Goal: Task Accomplishment & Management: Use online tool/utility

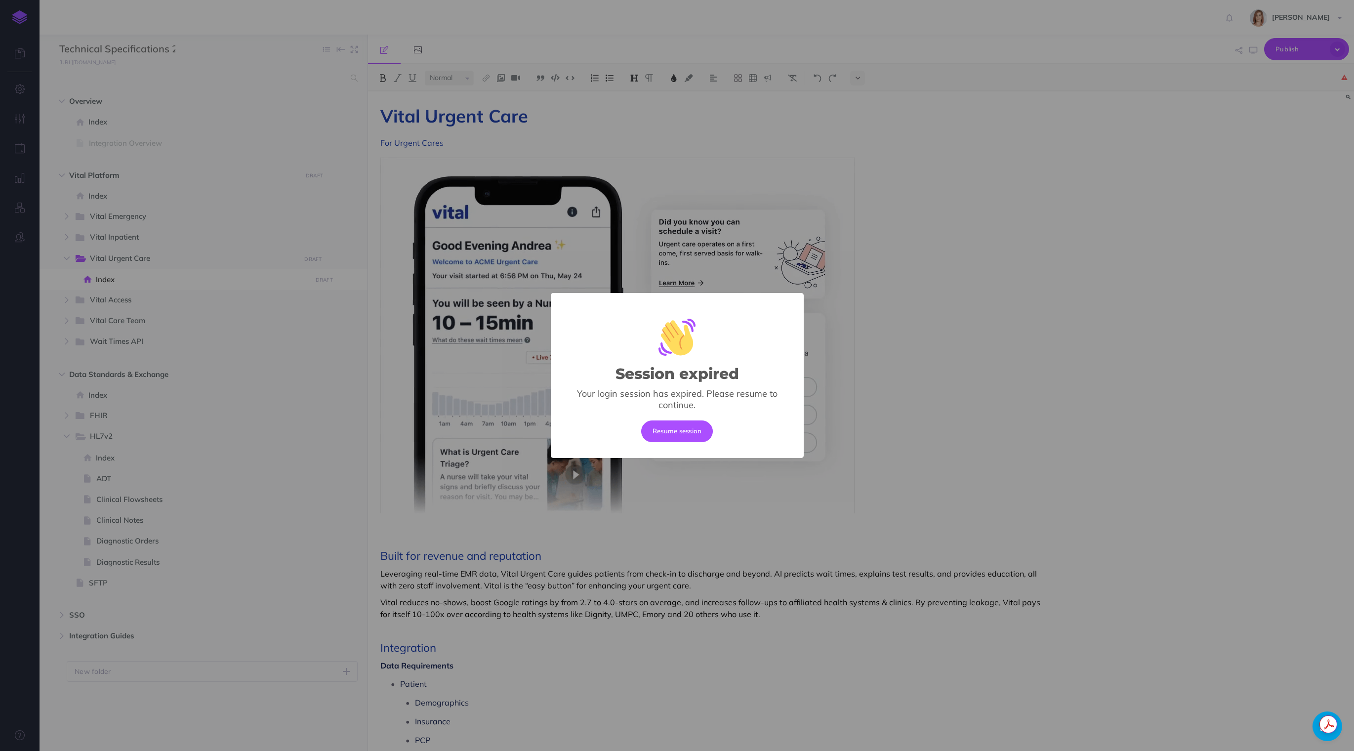
select select "null"
click at [666, 423] on button "Resume session" at bounding box center [677, 431] width 72 height 22
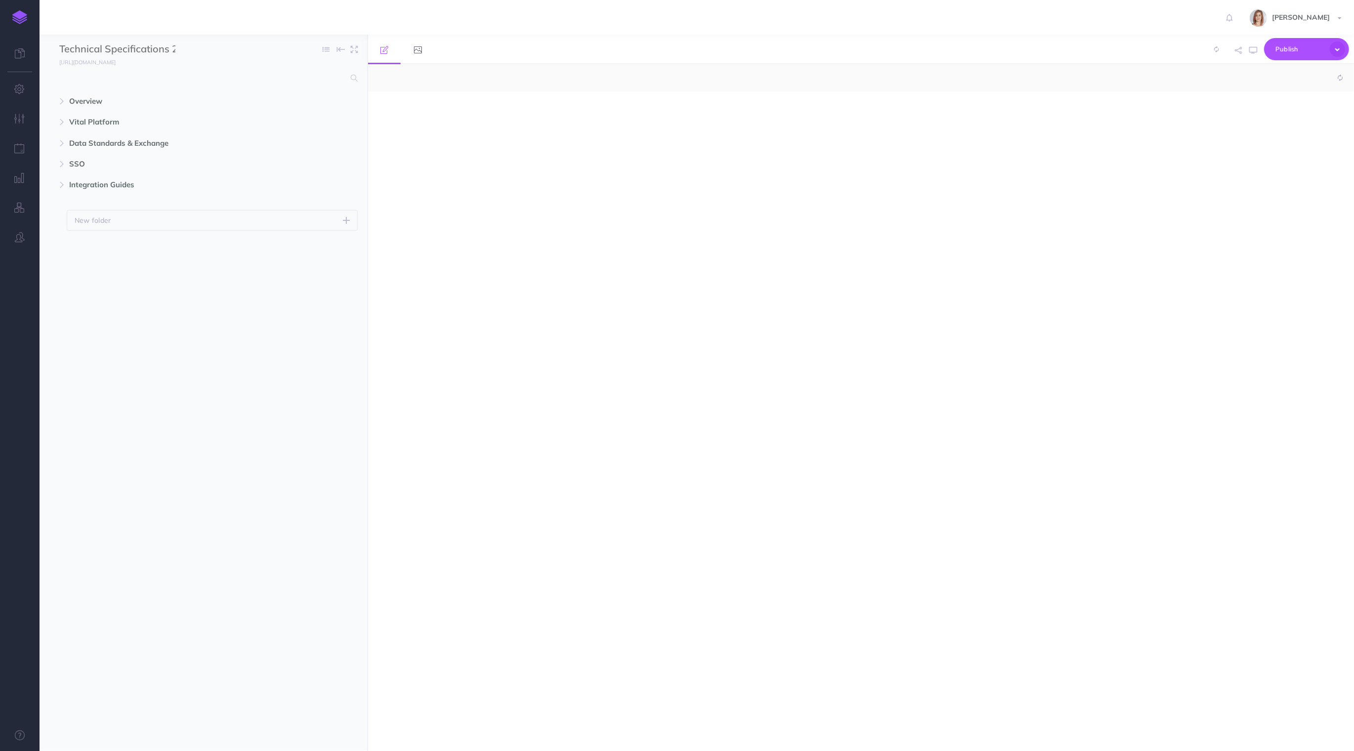
click at [555, 346] on div at bounding box center [861, 420] width 986 height 659
select select "null"
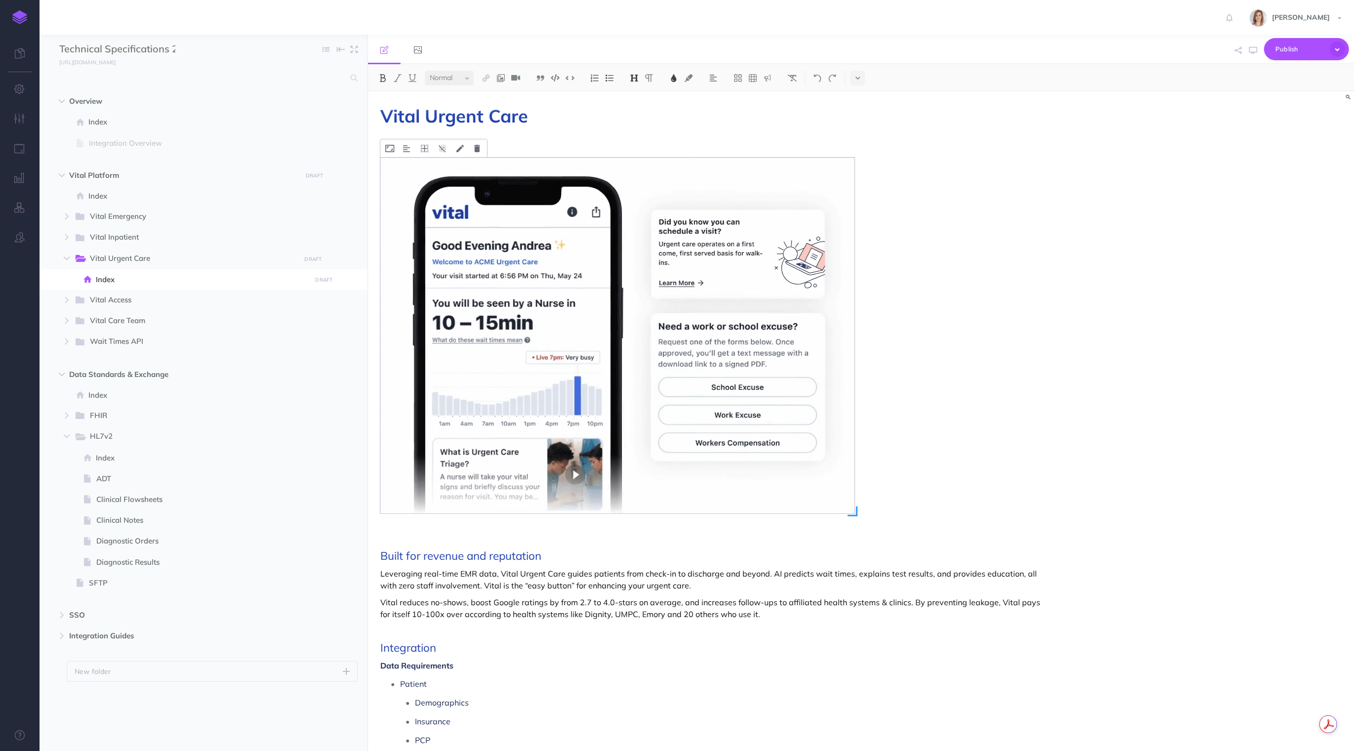
click at [571, 329] on img at bounding box center [617, 336] width 474 height 356
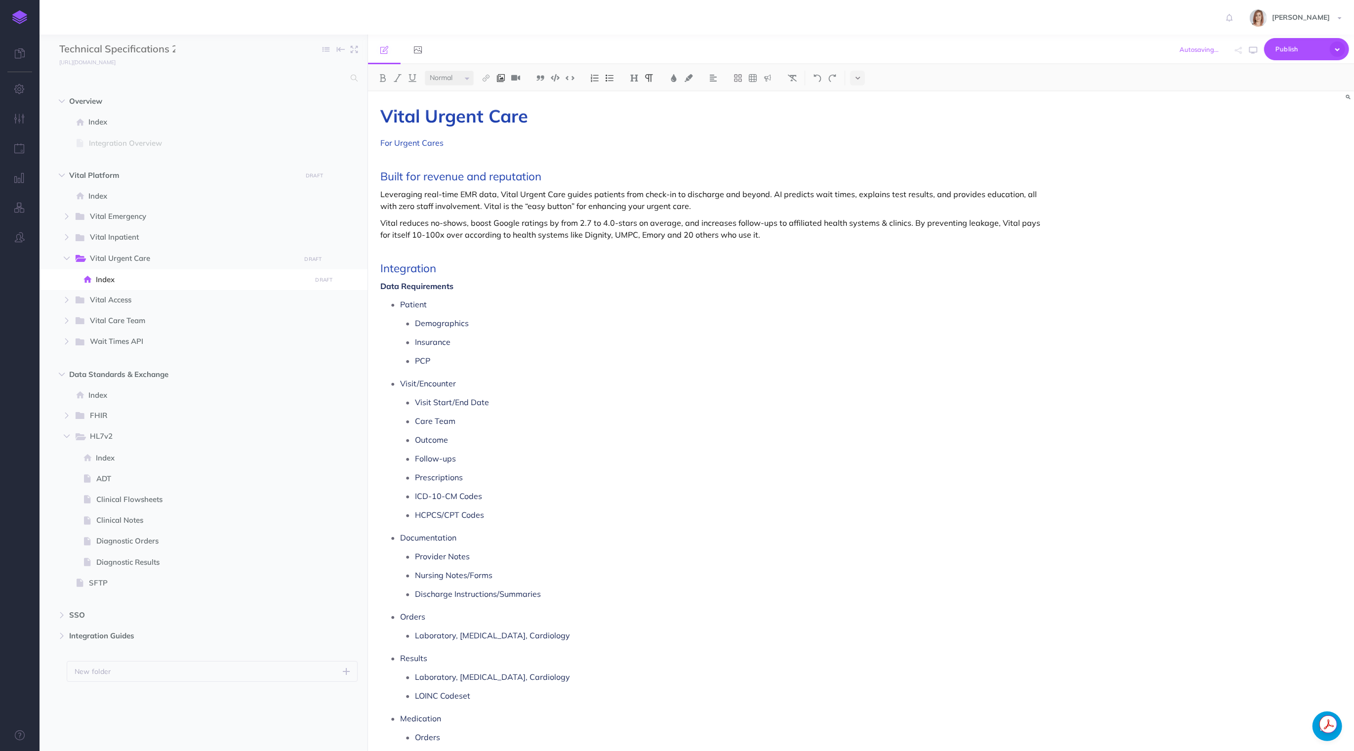
click at [504, 75] on img at bounding box center [500, 78] width 9 height 8
click at [501, 93] on icon at bounding box center [501, 95] width 8 height 7
click at [453, 163] on p at bounding box center [712, 160] width 665 height 12
click at [497, 78] on img at bounding box center [500, 78] width 9 height 8
click at [505, 92] on icon at bounding box center [501, 95] width 8 height 7
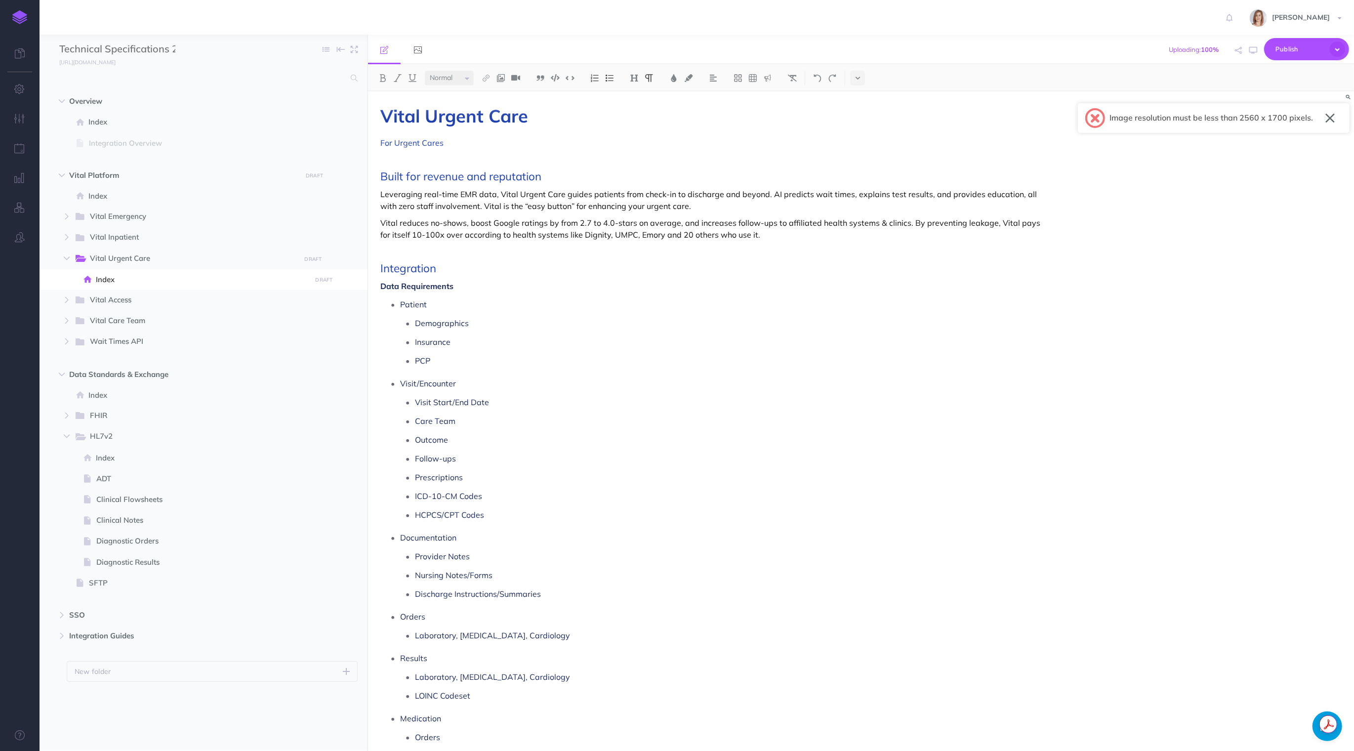
click at [1330, 117] on button "button" at bounding box center [1329, 118] width 9 height 16
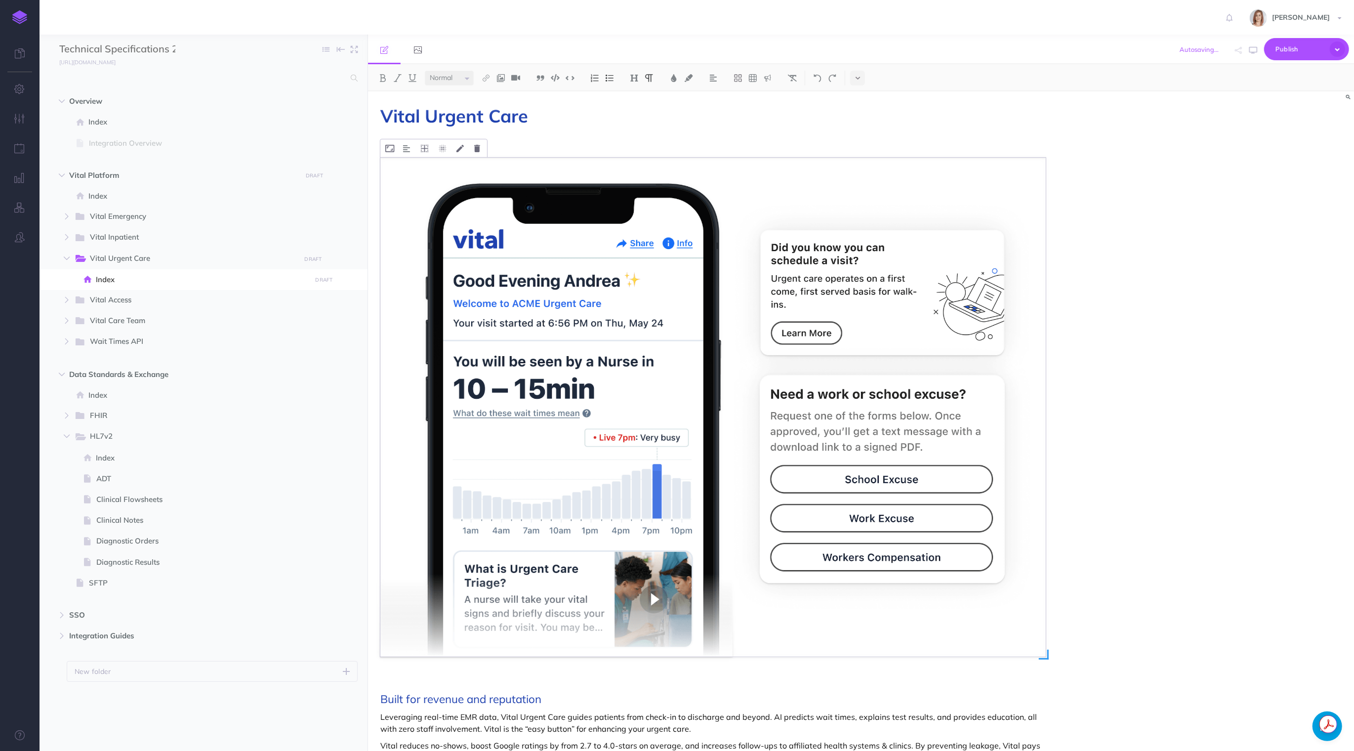
click at [514, 203] on img at bounding box center [712, 407] width 665 height 499
click at [445, 151] on icon at bounding box center [443, 148] width 8 height 7
click at [476, 674] on div "Vital Urgent Care For Urgent Cares Built for revenue and reputation Leveraging …" at bounding box center [713, 741] width 690 height 1300
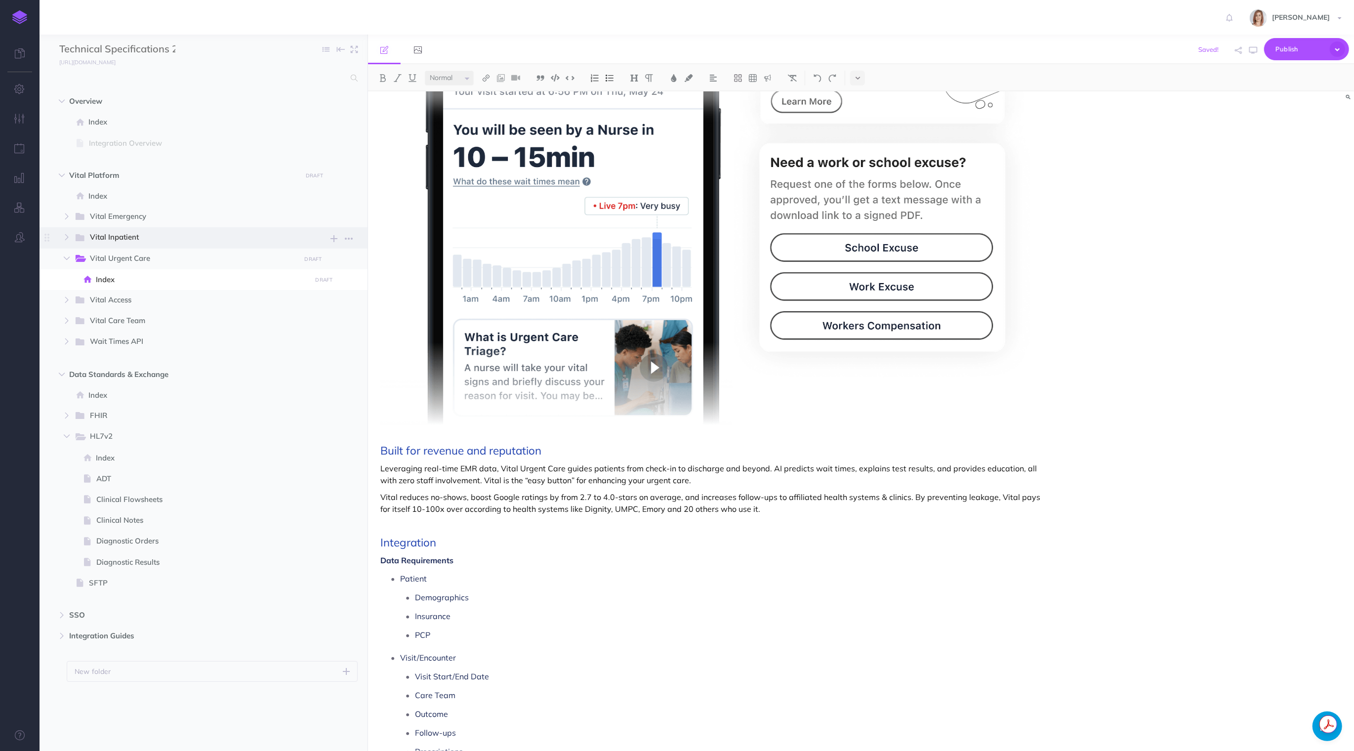
scroll to position [246, 0]
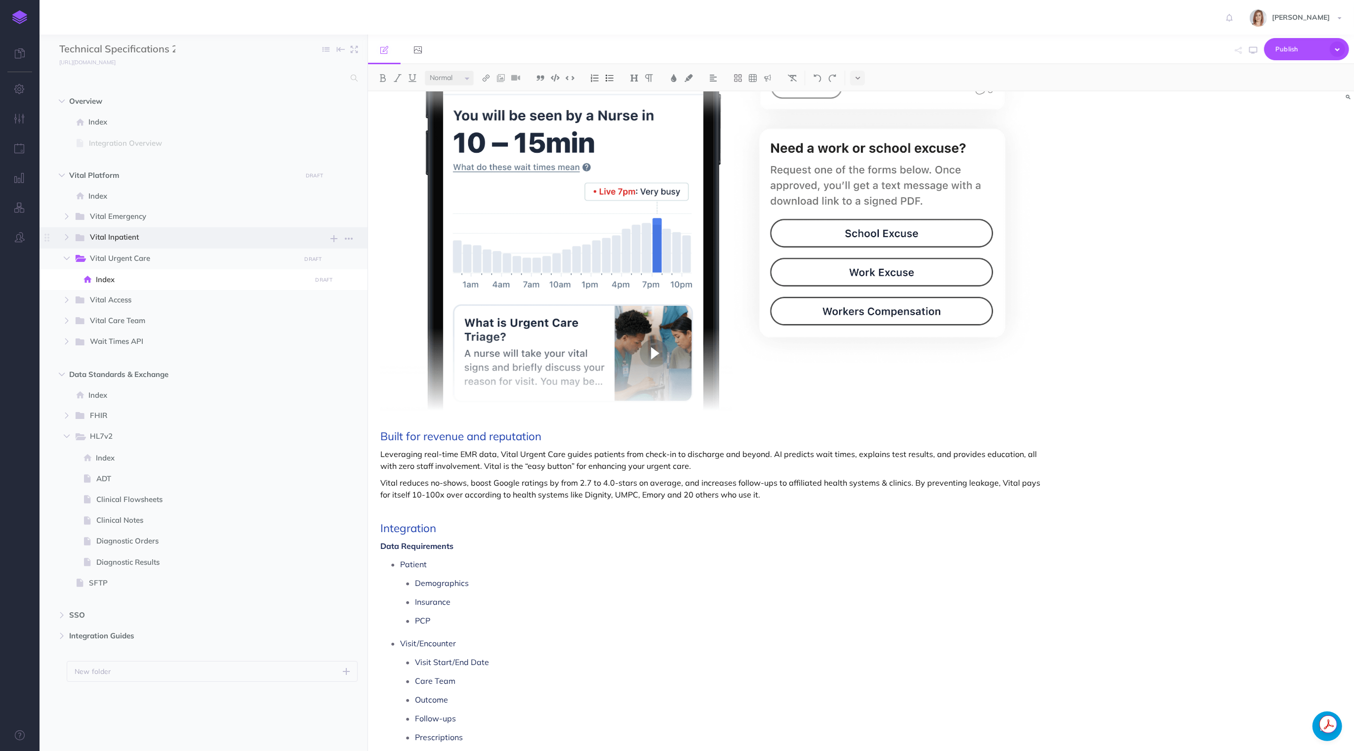
click at [131, 236] on span "Vital Inpatient" at bounding box center [191, 237] width 203 height 13
click at [123, 253] on span "Index" at bounding box center [202, 259] width 212 height 12
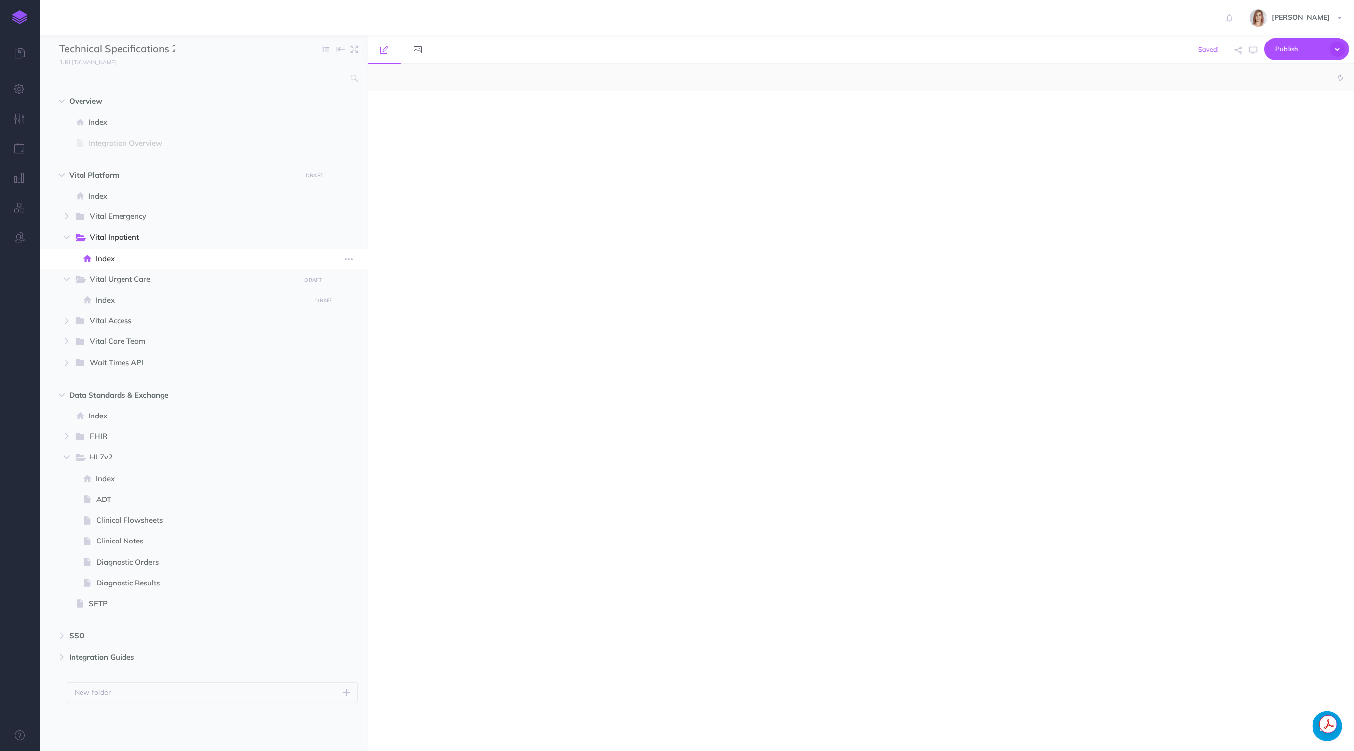
select select "null"
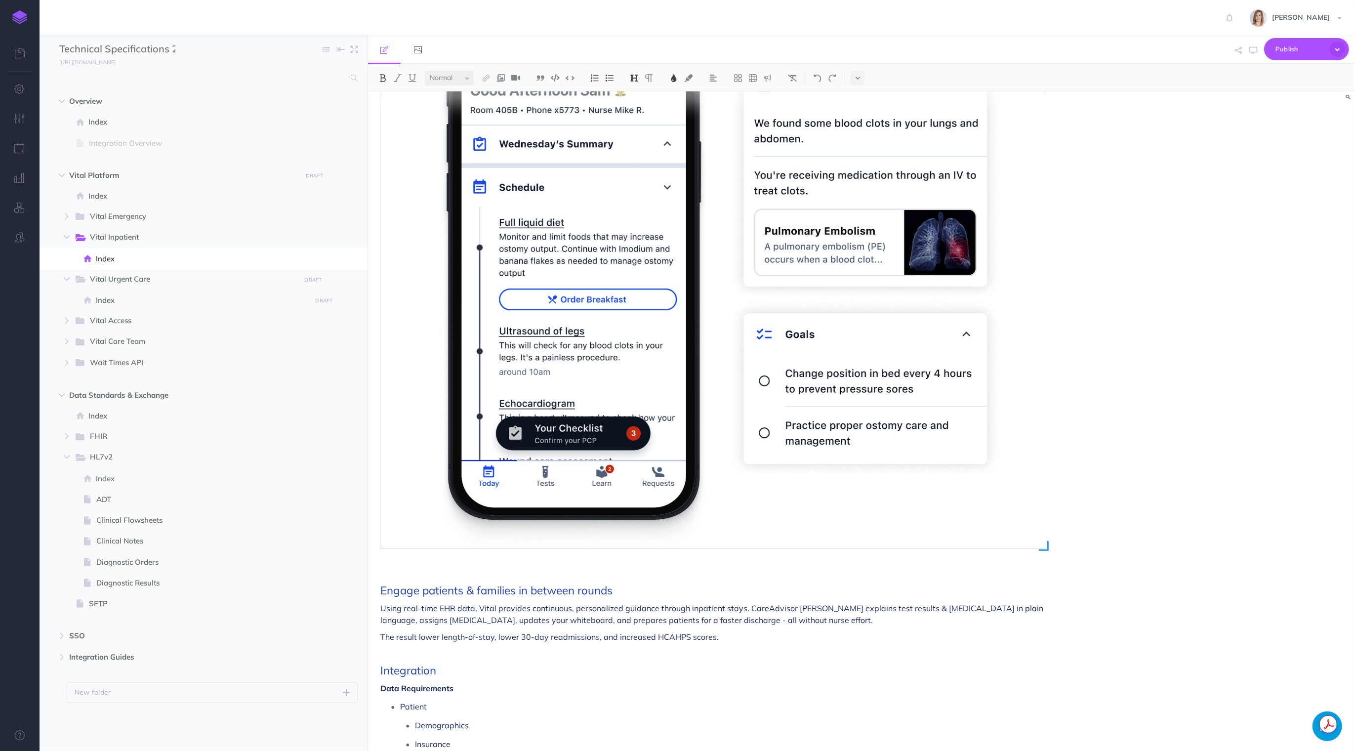
scroll to position [342, 0]
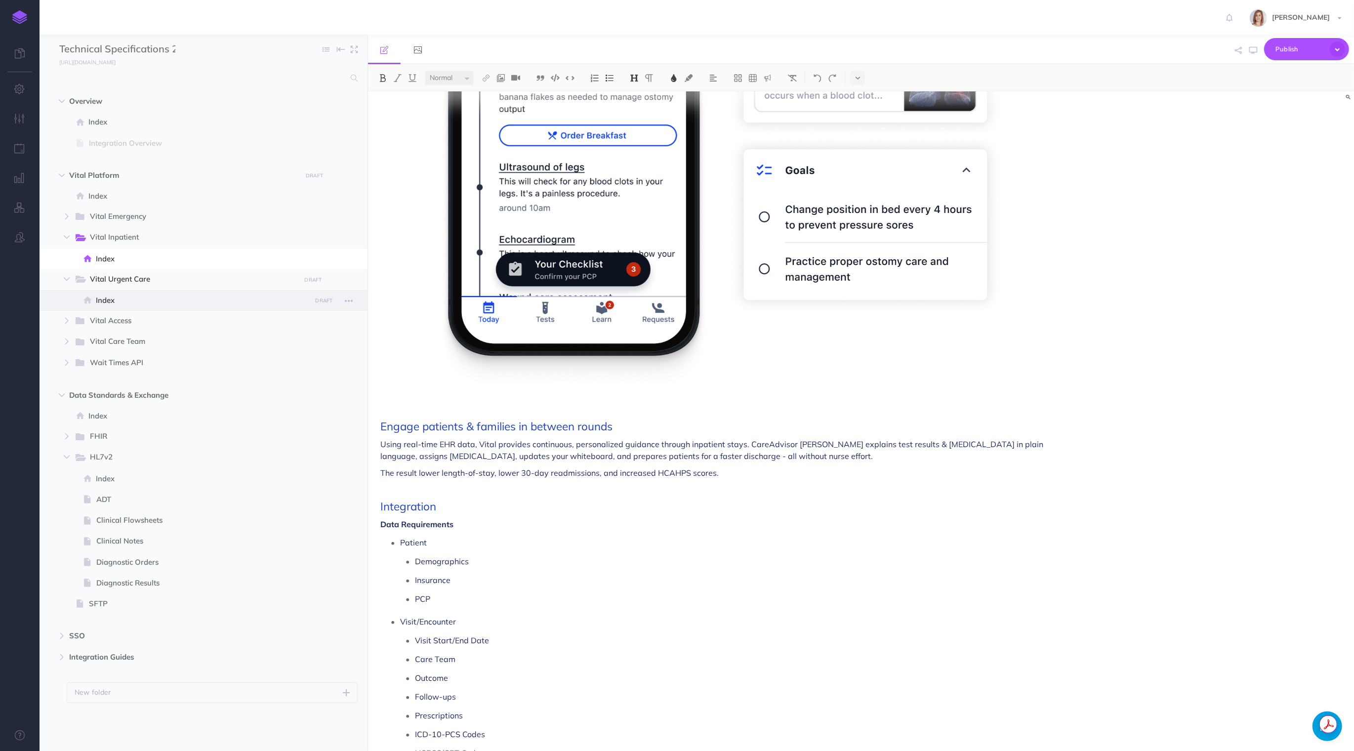
click at [132, 308] on span at bounding box center [204, 300] width 328 height 21
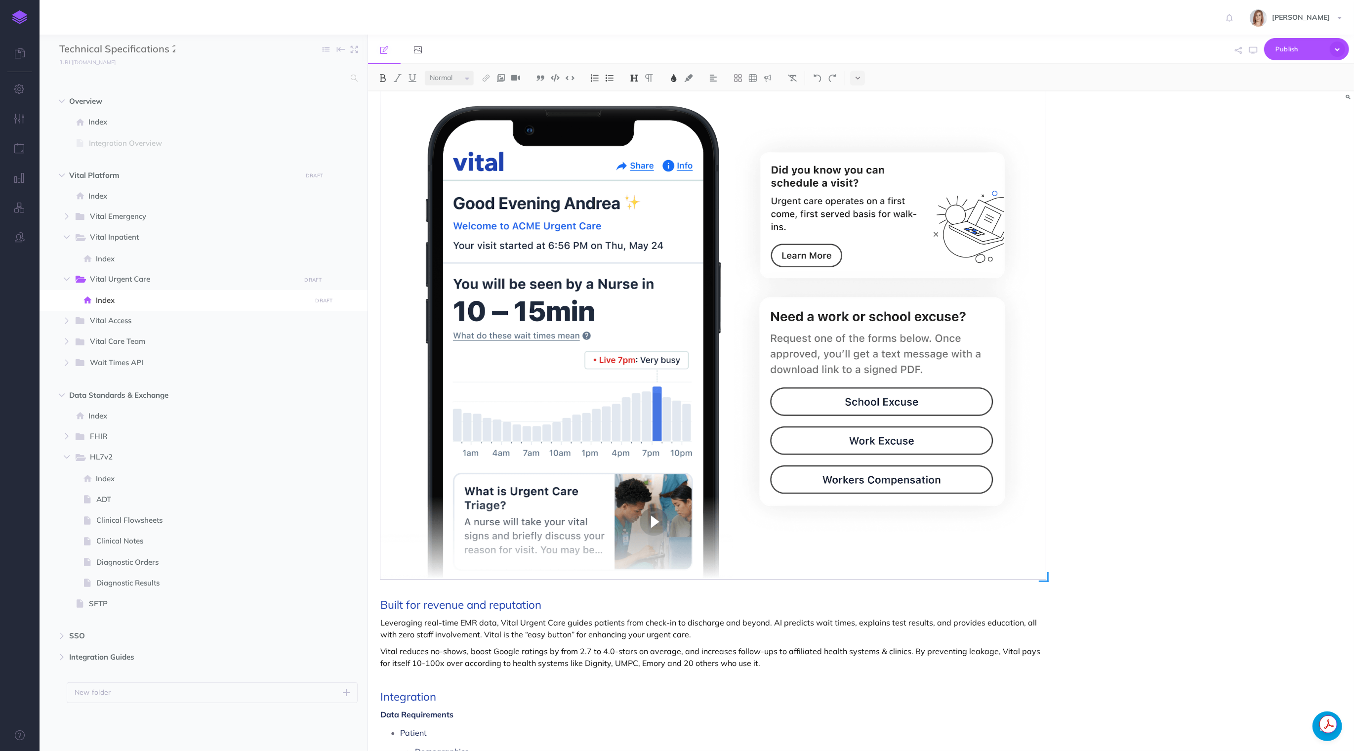
scroll to position [94, 0]
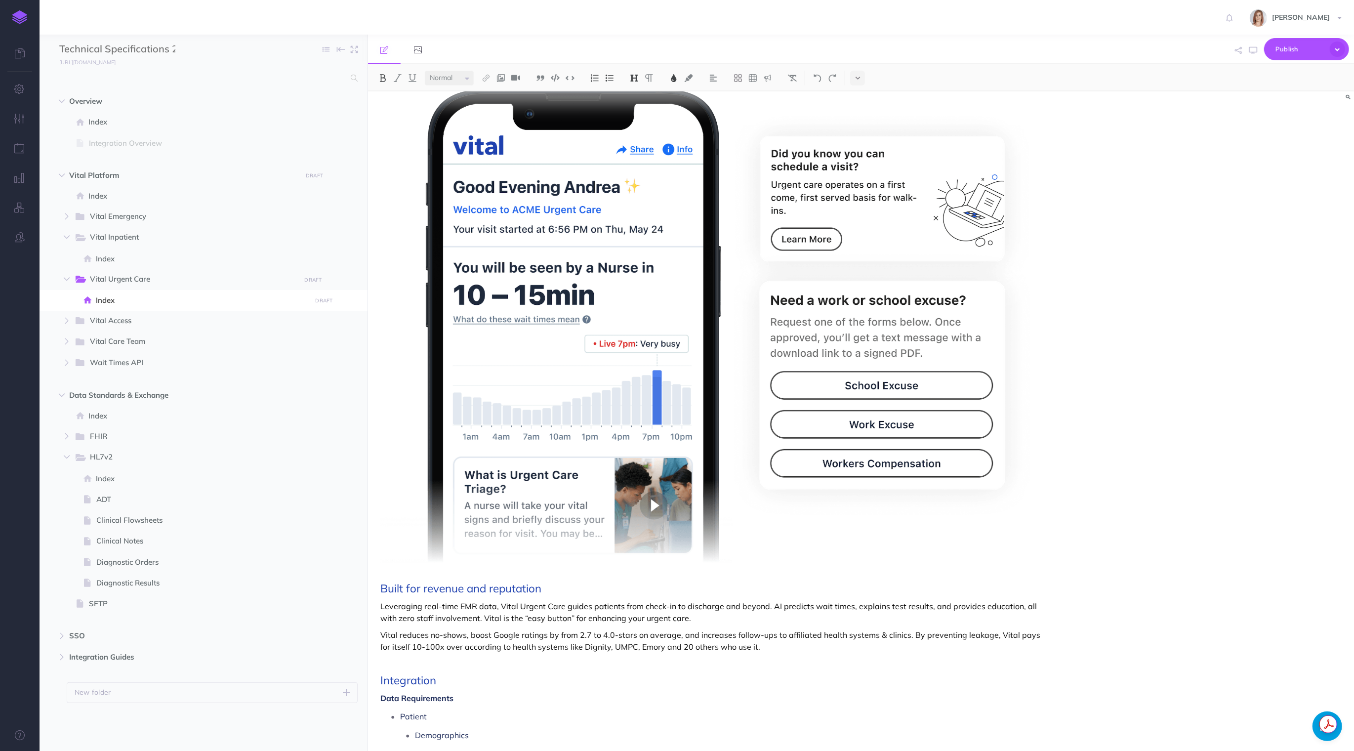
select select "small"
click at [390, 574] on div "Vital Urgent Care For Urgent Cares Built for revenue and reputation Leveraging …" at bounding box center [713, 639] width 690 height 1283
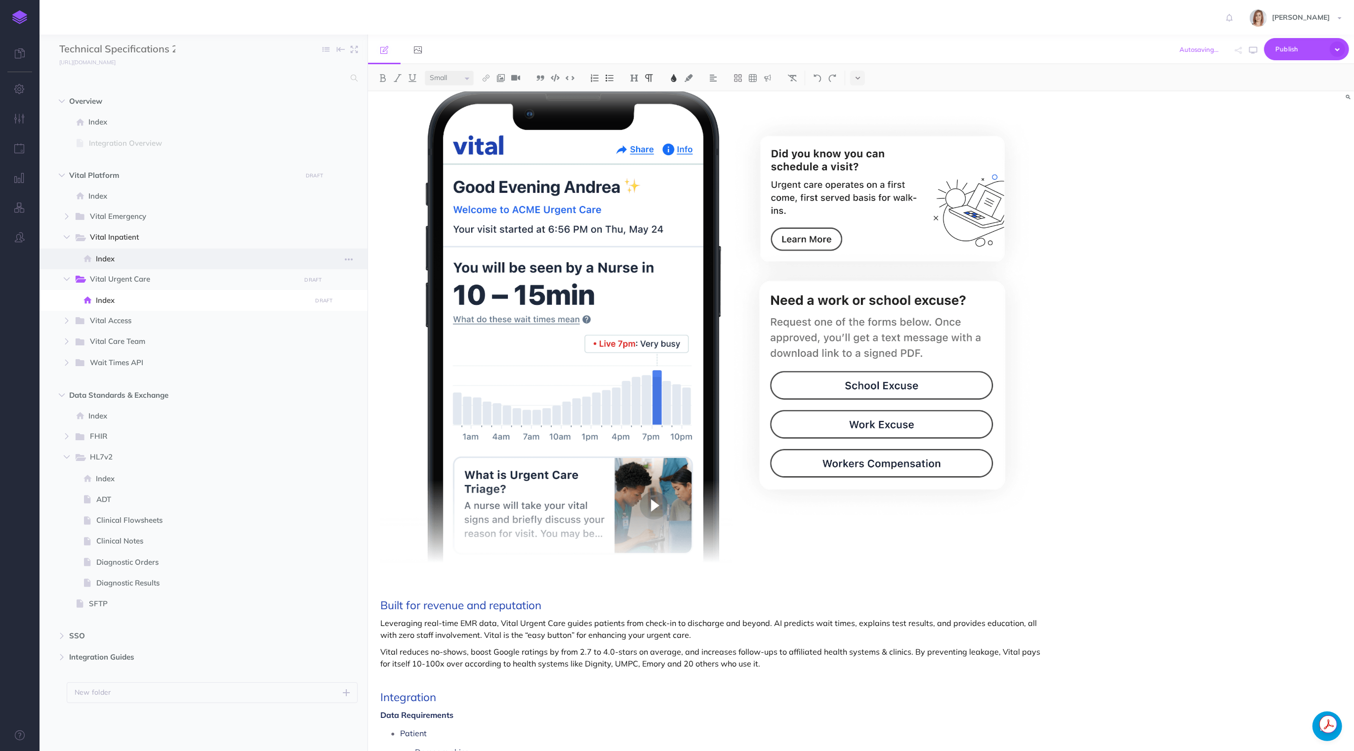
click at [176, 254] on span "Index" at bounding box center [202, 259] width 212 height 12
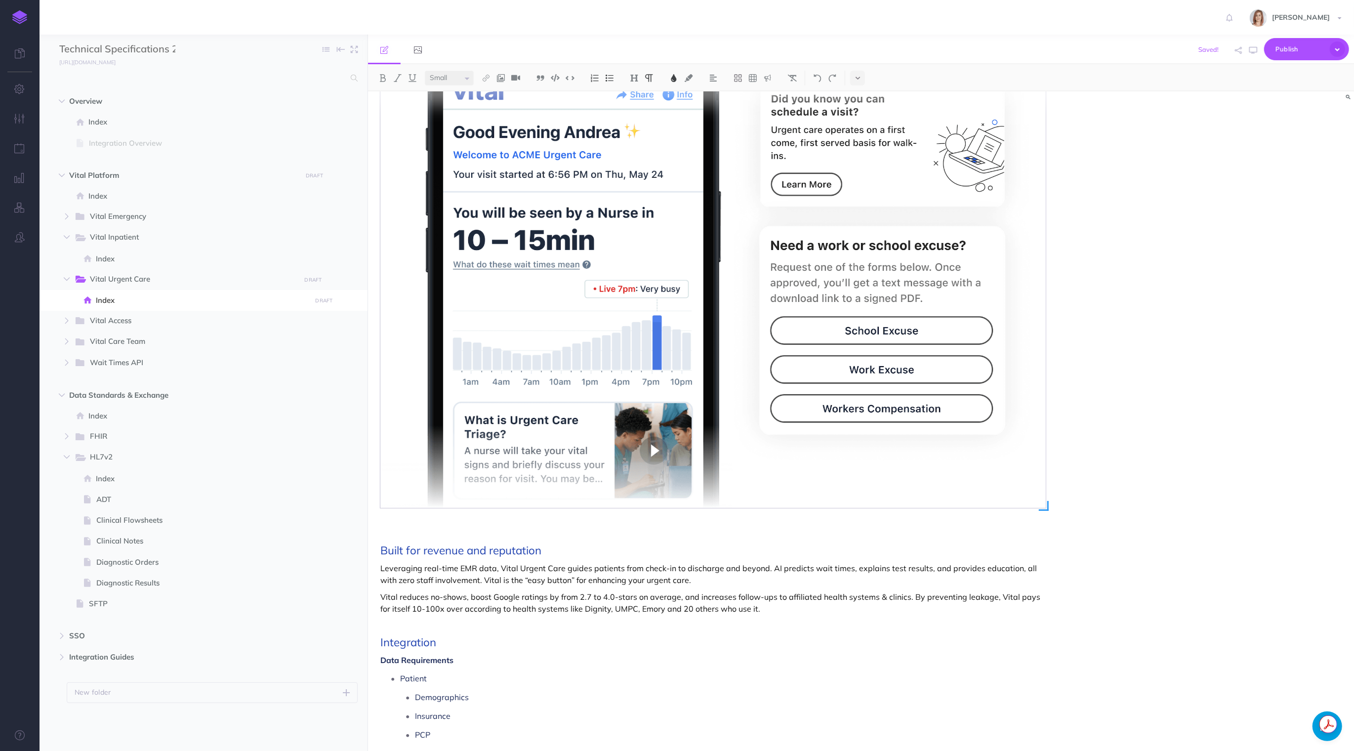
scroll to position [217, 0]
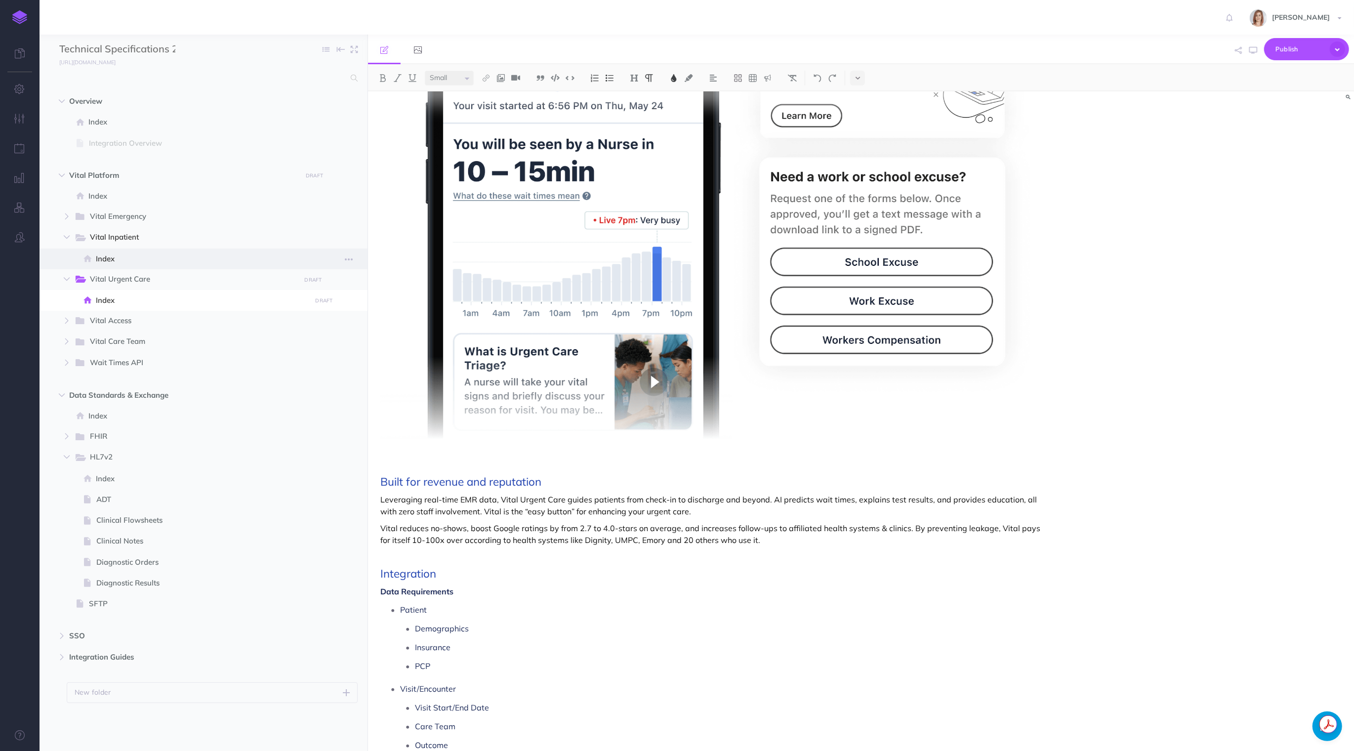
click at [114, 255] on span "Index" at bounding box center [202, 259] width 212 height 12
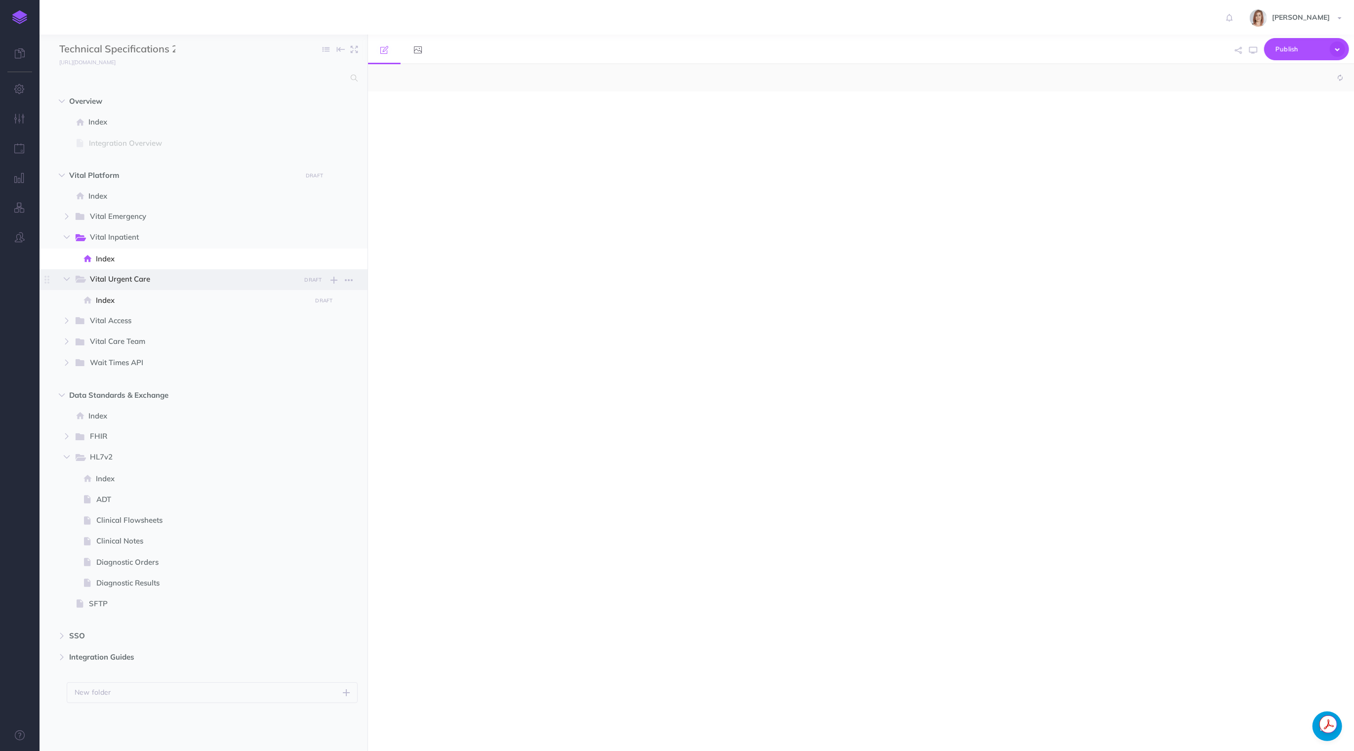
select select "null"
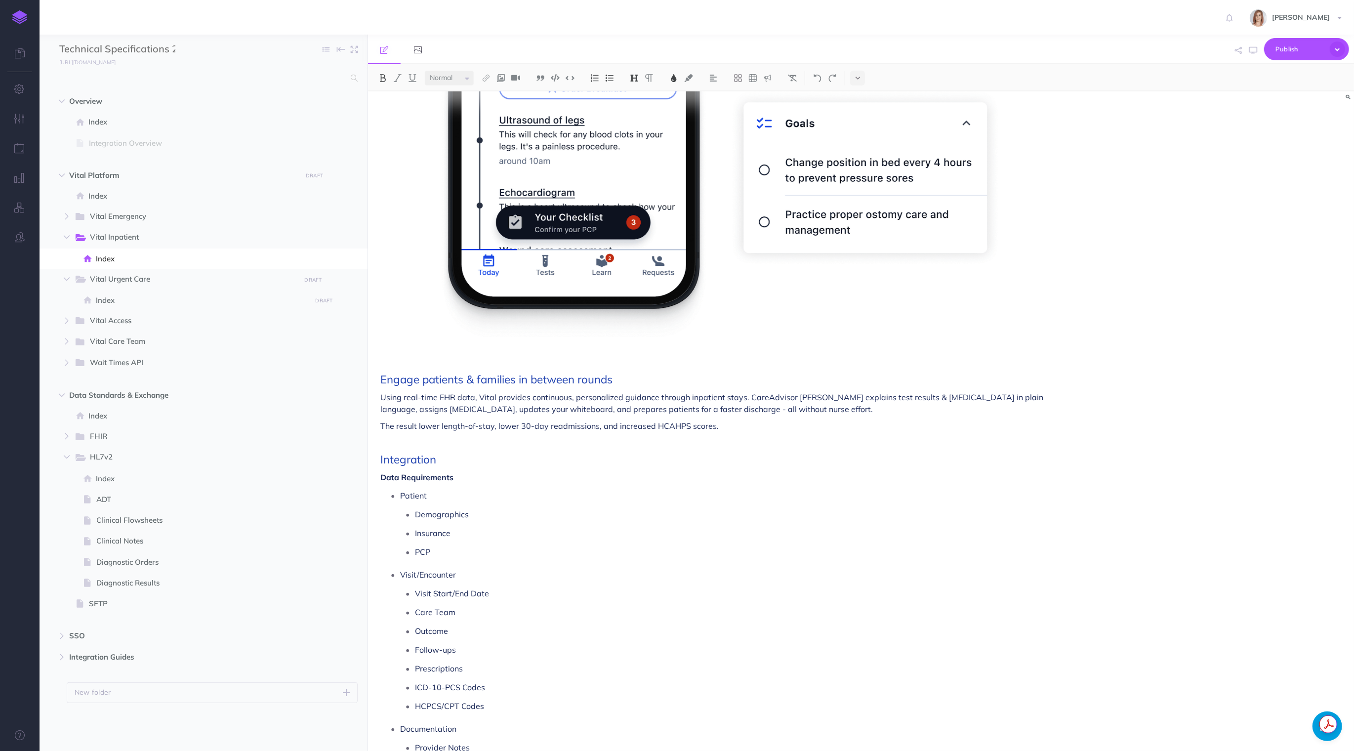
scroll to position [435, 0]
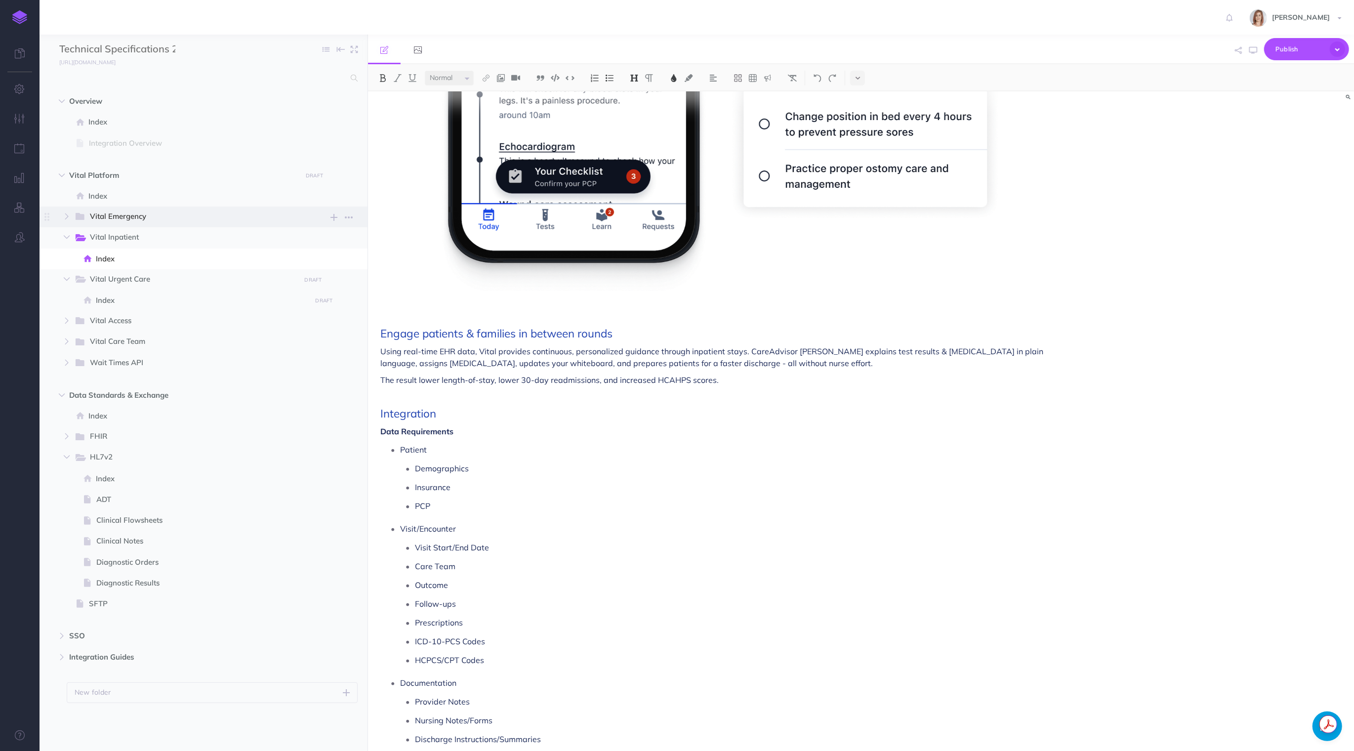
click at [118, 213] on span "Vital Emergency" at bounding box center [191, 216] width 203 height 13
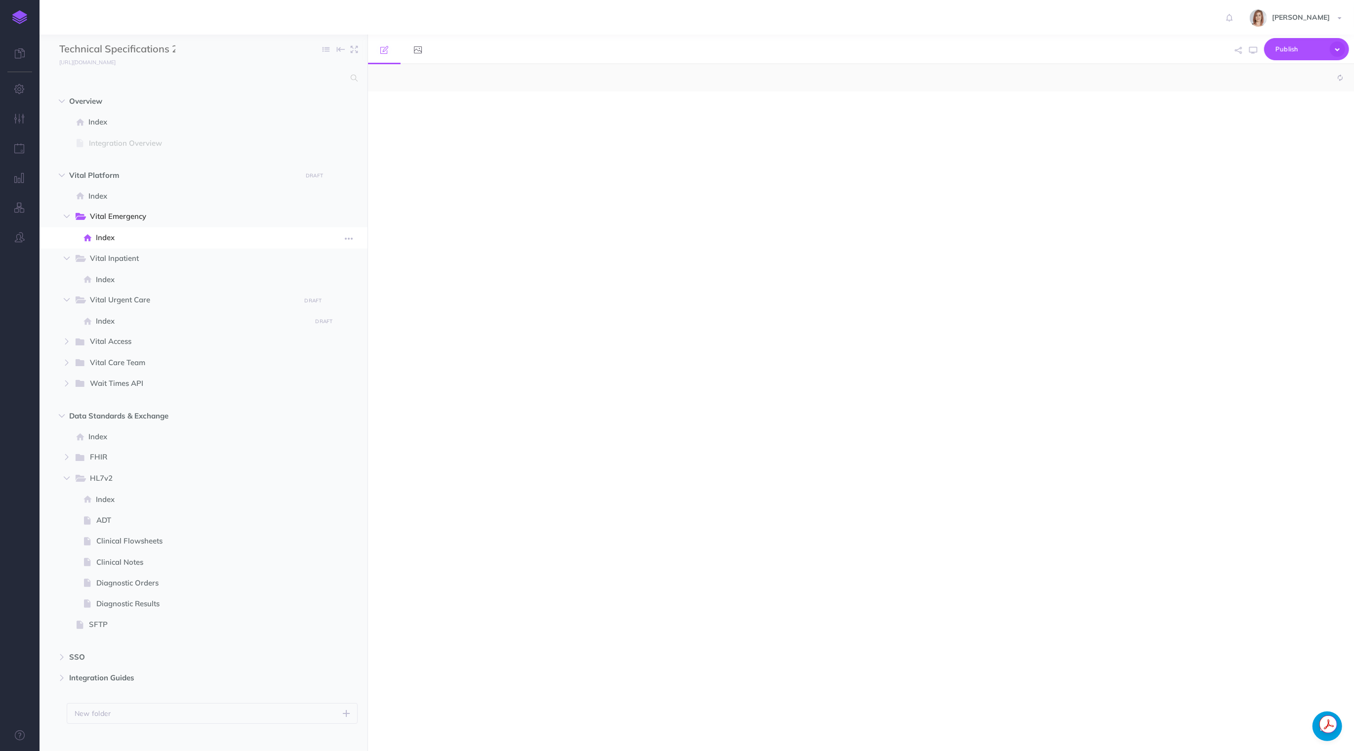
select select "null"
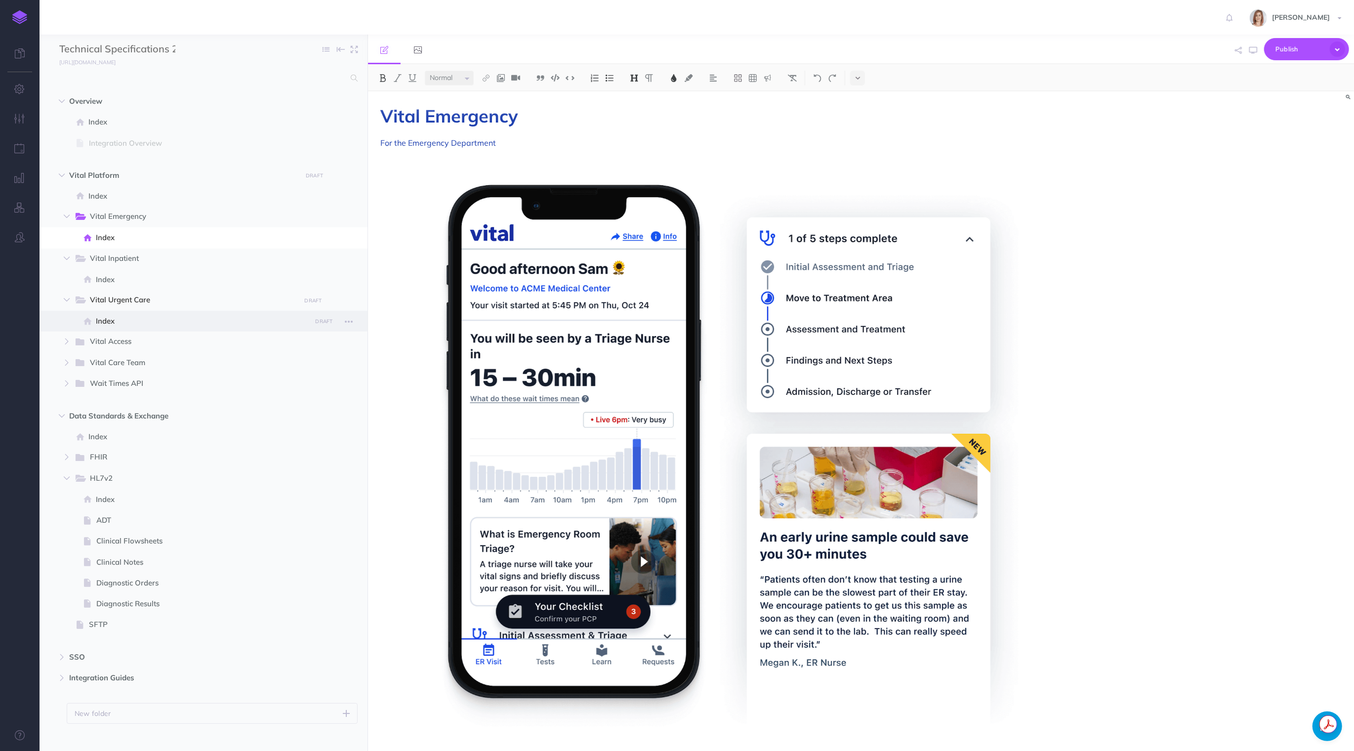
click at [169, 316] on span "Index" at bounding box center [202, 321] width 212 height 12
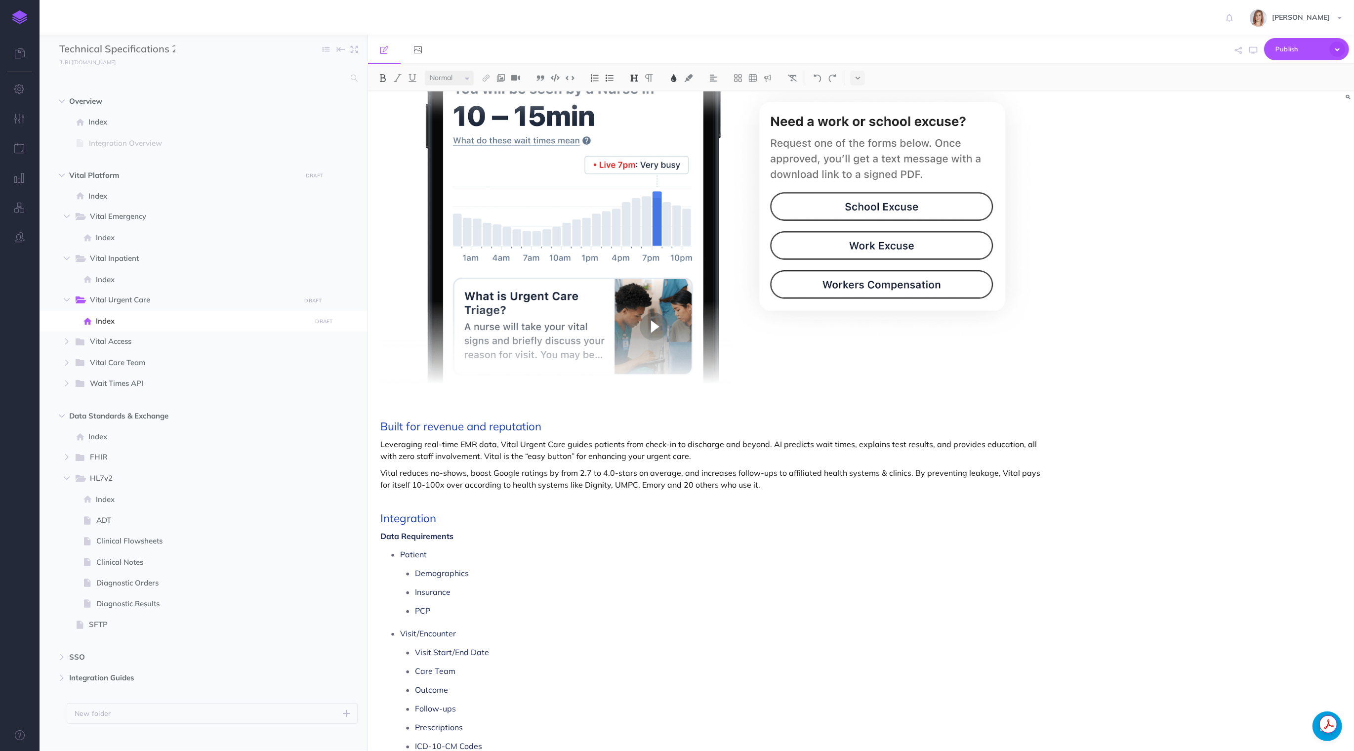
scroll to position [415, 0]
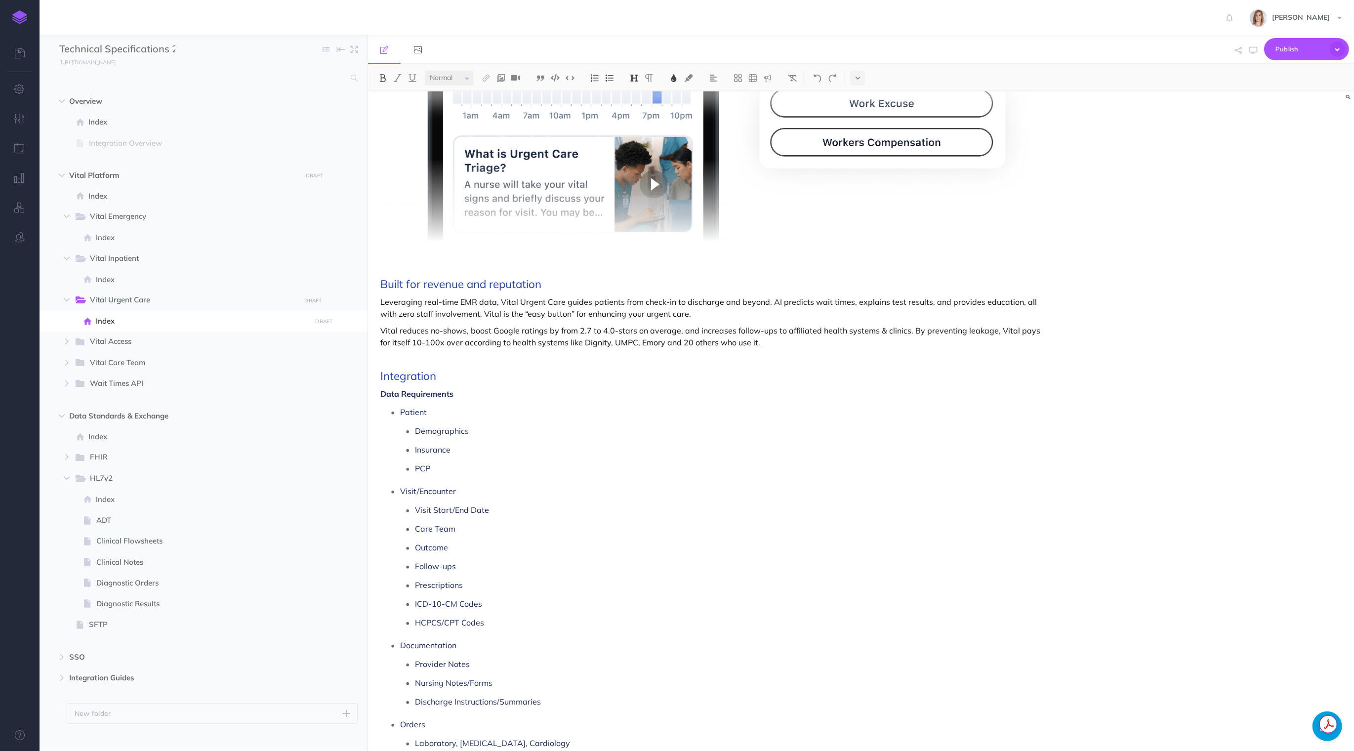
select select "small"
click at [383, 283] on span "Built for revenue and reputation" at bounding box center [460, 284] width 161 height 14
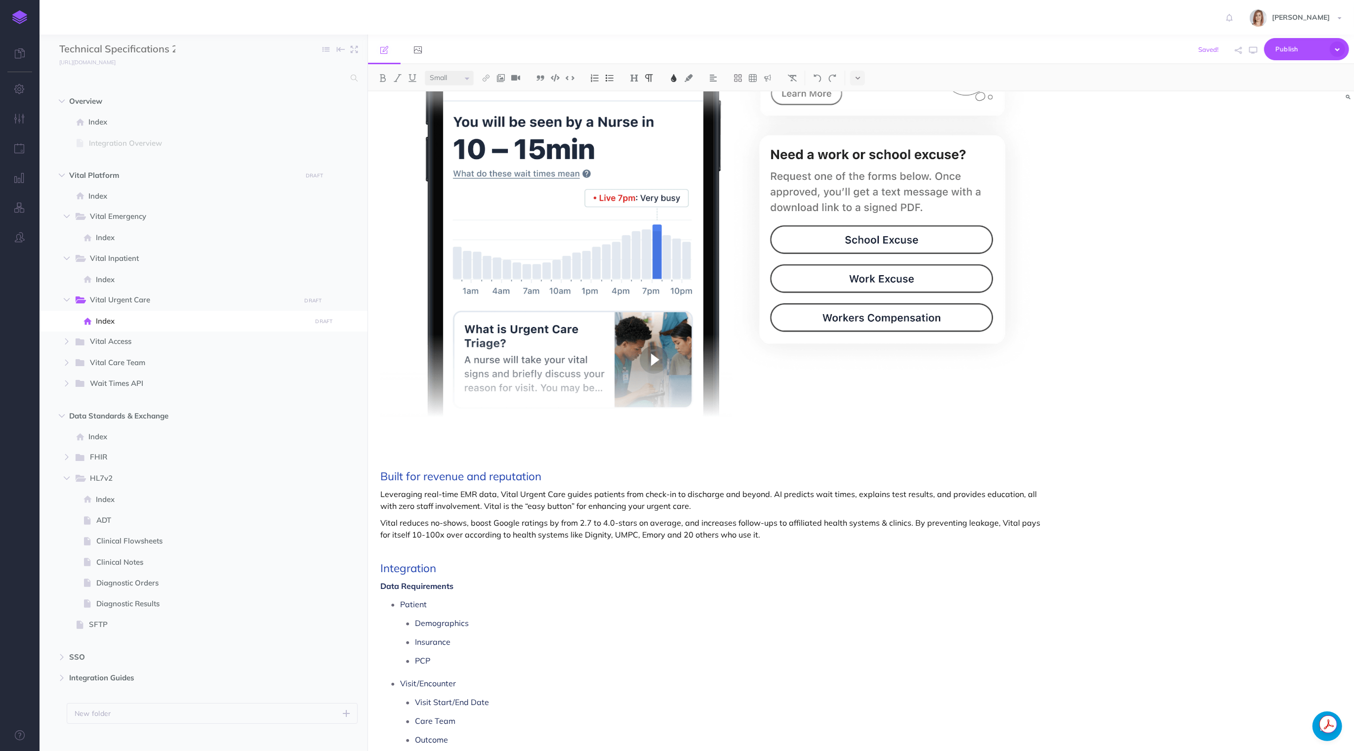
scroll to position [195, 0]
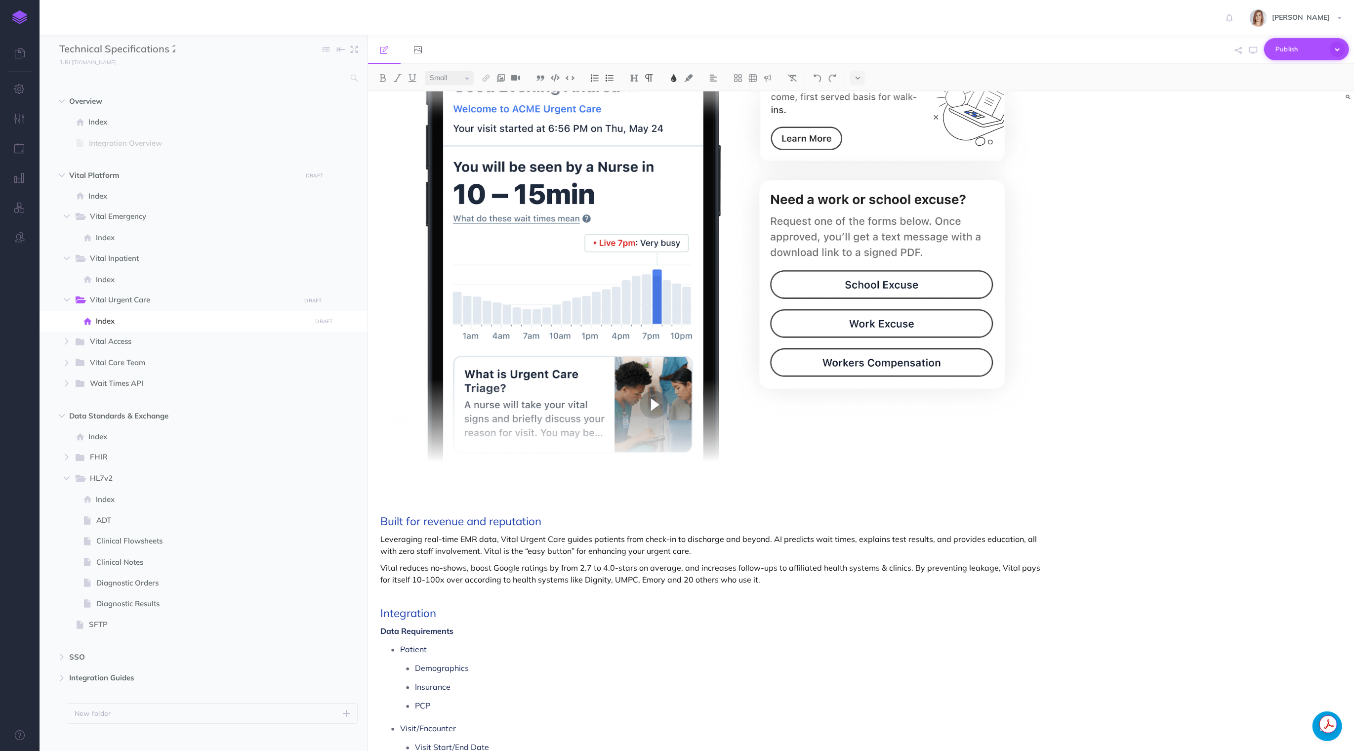
click at [1291, 47] on span "Publish" at bounding box center [1299, 48] width 49 height 15
click at [1291, 135] on p "Publish all draft items, making them public." at bounding box center [1289, 133] width 99 height 18
click at [123, 237] on span "Index" at bounding box center [202, 238] width 212 height 12
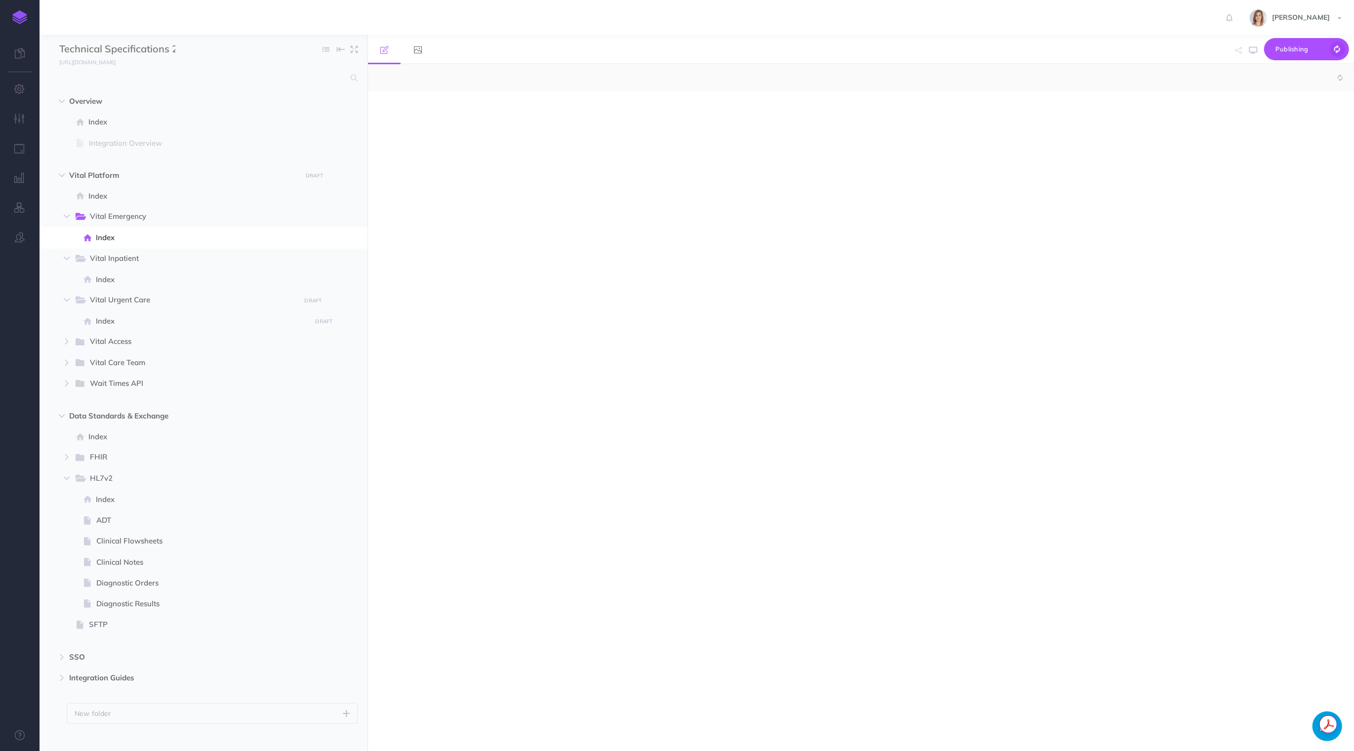
select select "null"
